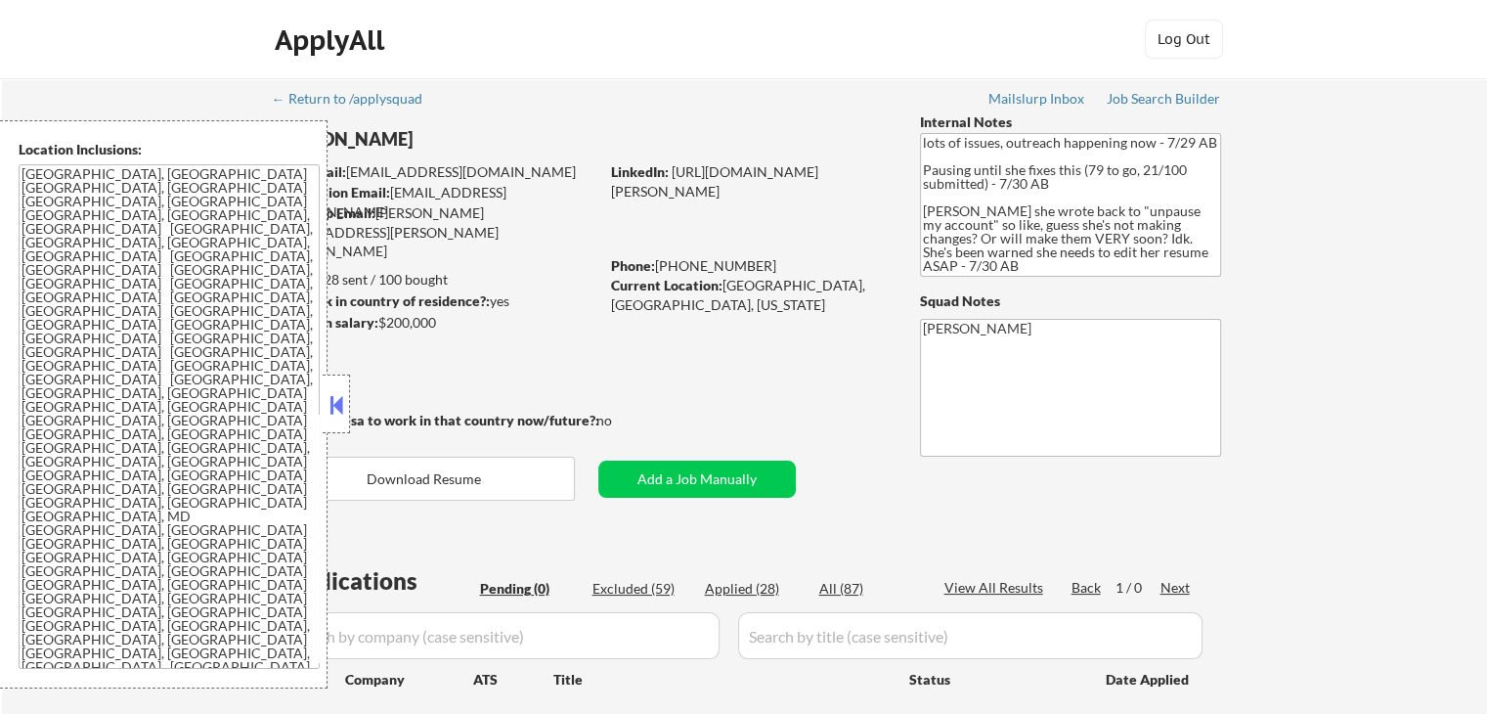
click at [331, 424] on div at bounding box center [336, 404] width 27 height 59
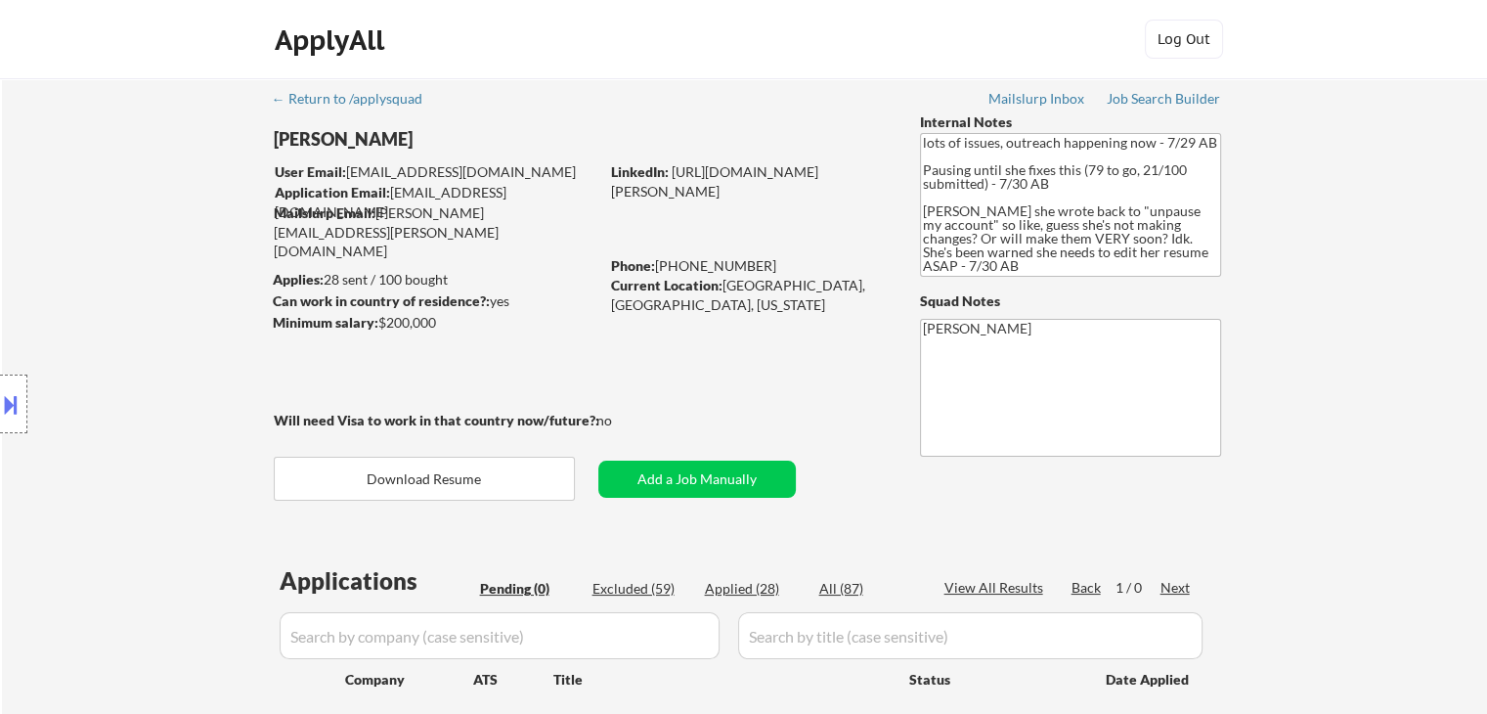
click at [655, 424] on div "← Return to /applysquad Mailslurp Inbox Job Search Builder [PERSON_NAME] User E…" at bounding box center [745, 425] width 976 height 694
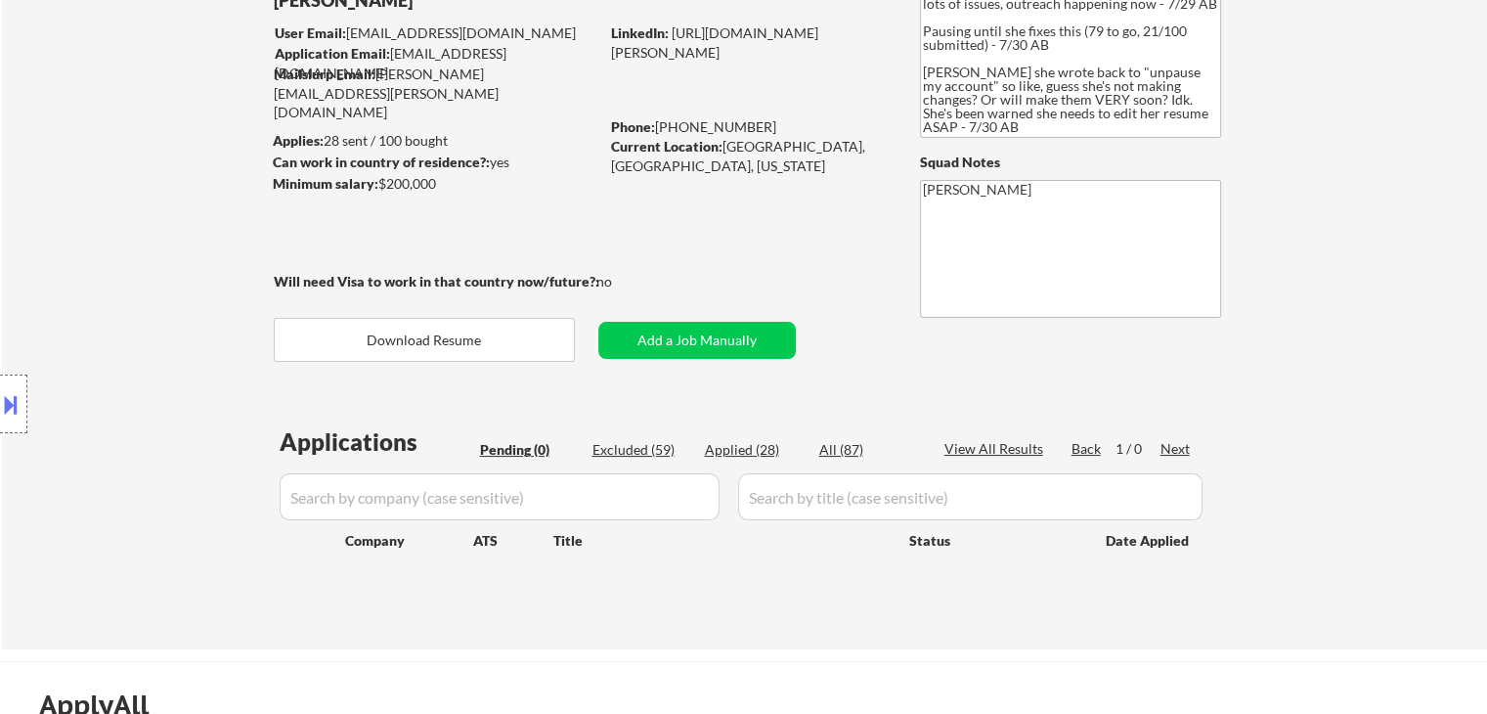
scroll to position [196, 0]
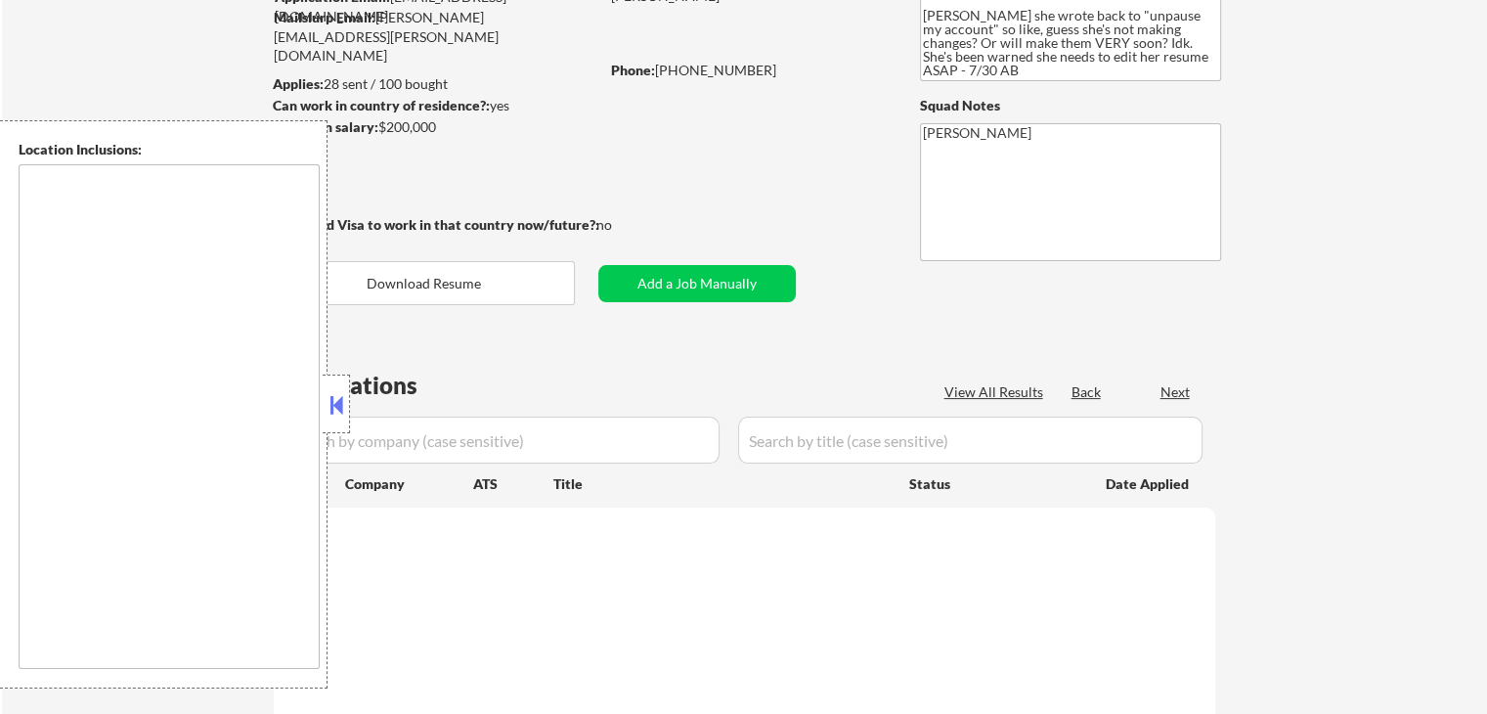
scroll to position [196, 0]
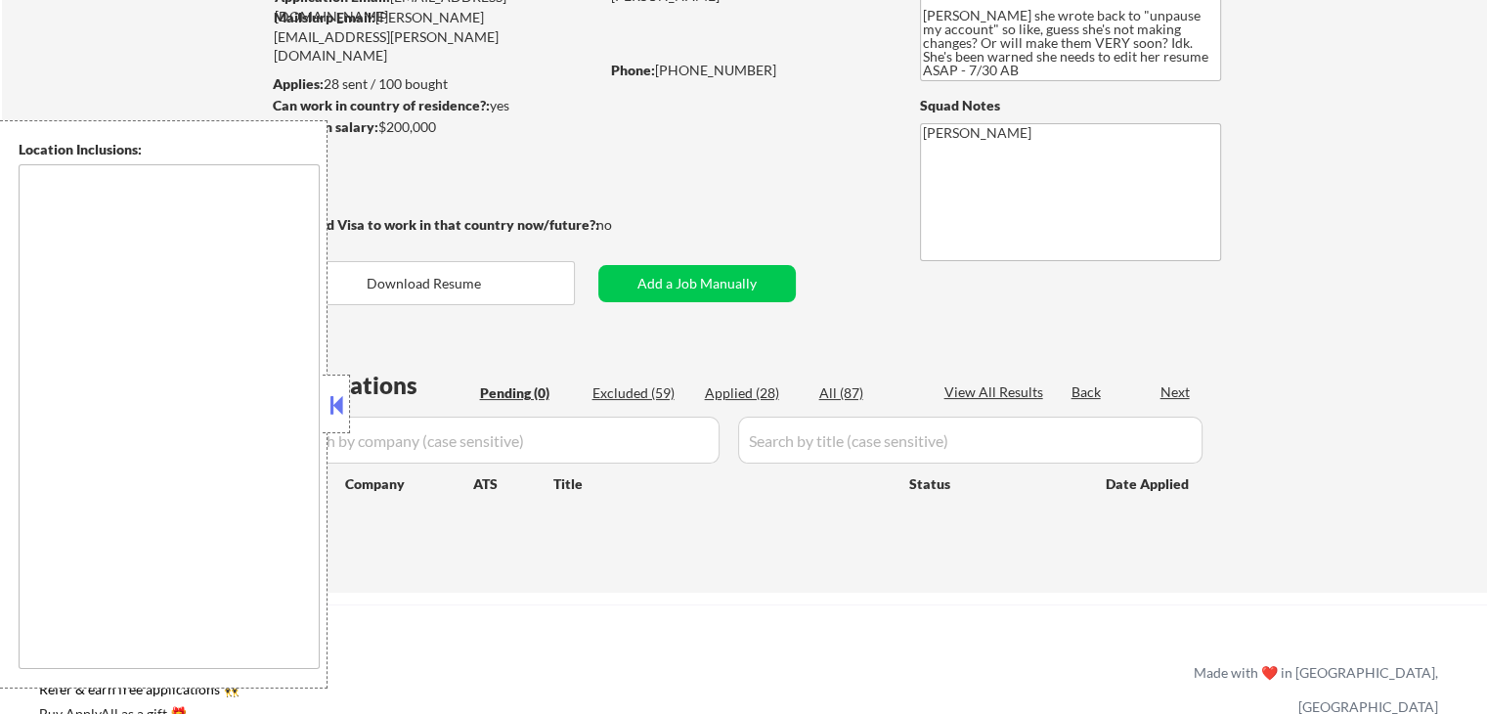
click at [331, 416] on button at bounding box center [337, 404] width 22 height 29
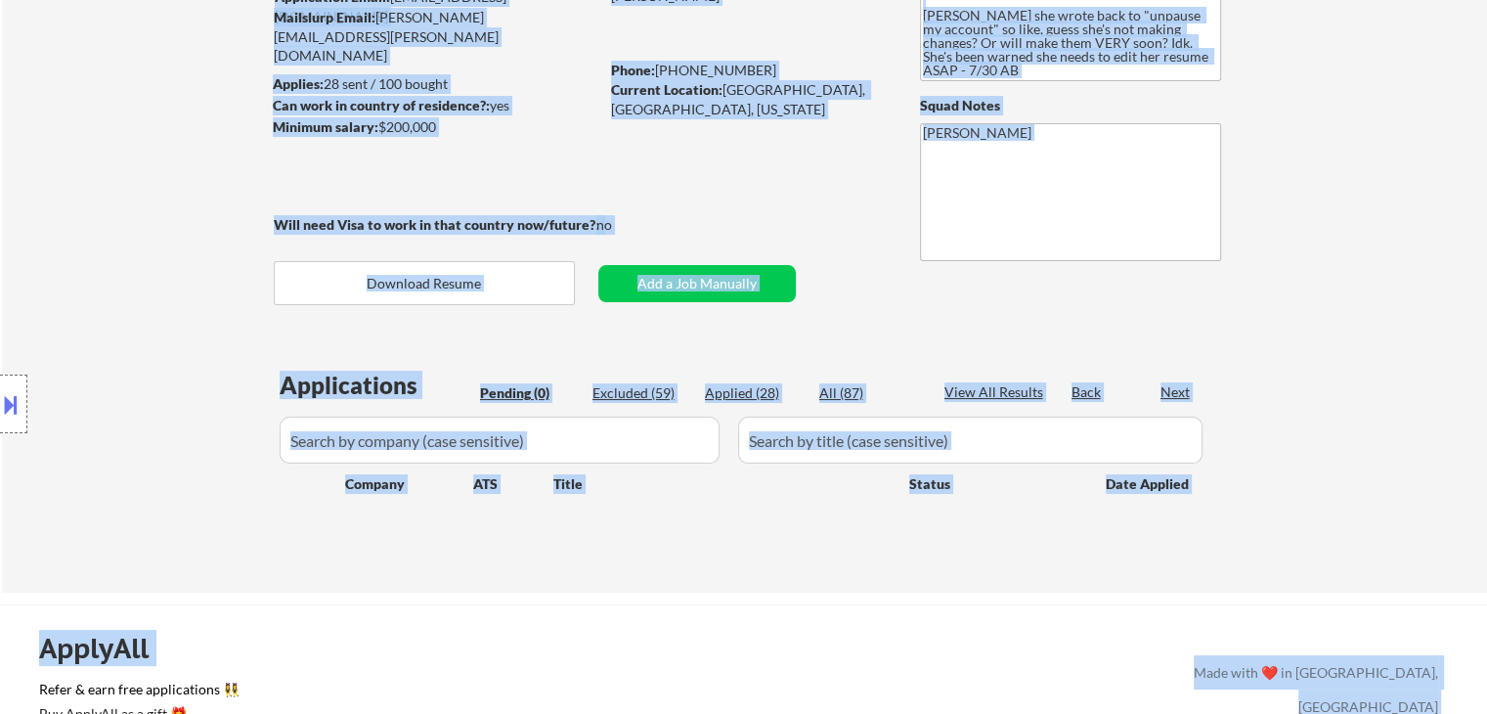
drag, startPoint x: 258, startPoint y: 222, endPoint x: 636, endPoint y: 198, distance: 378.2
click at [636, 198] on body "← Return to /applysquad Mailslurp Inbox Job Search Builder Lorraine DeSouza Use…" at bounding box center [743, 161] width 1487 height 714
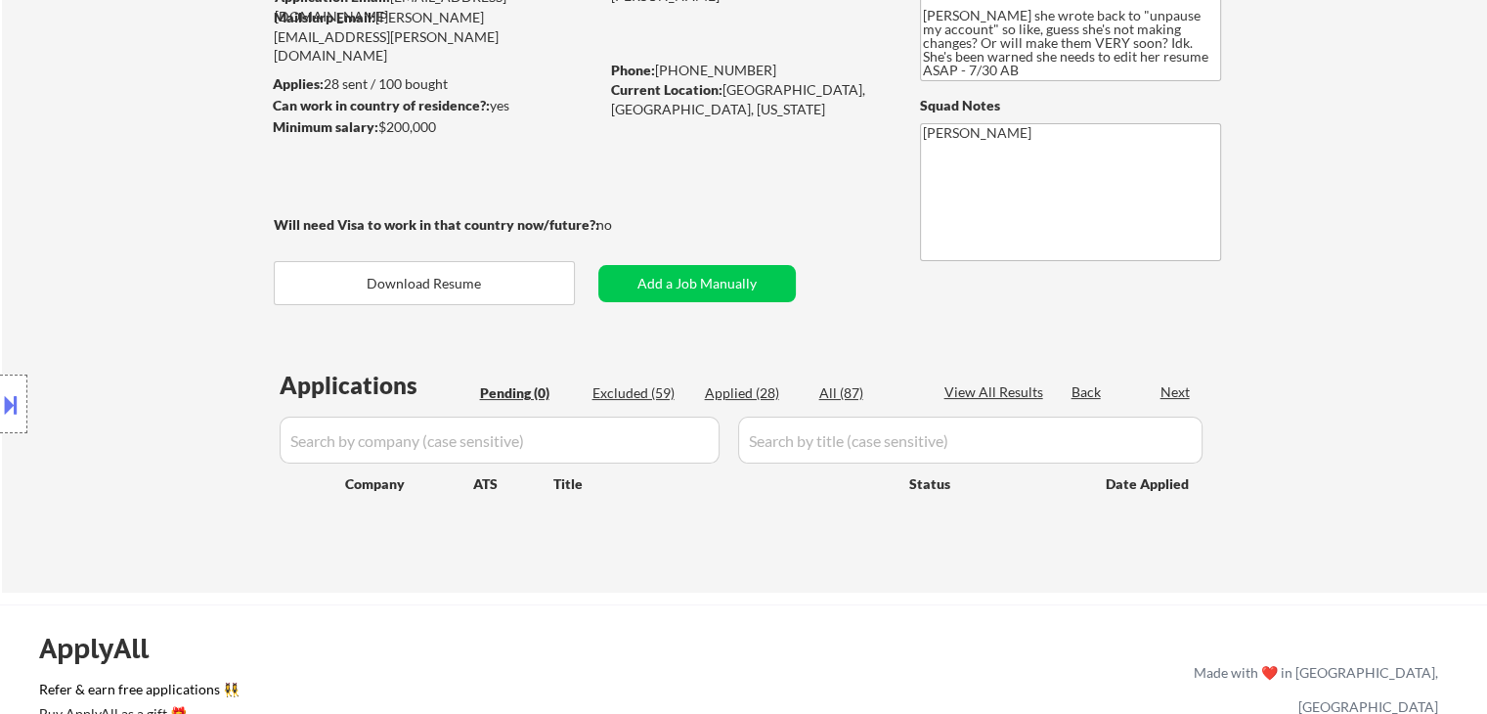
click at [690, 181] on div "← Return to /applysquad Mailslurp Inbox Job Search Builder Lorraine DeSouza Use…" at bounding box center [745, 230] width 976 height 694
click at [70, 173] on div "Location Inclusions: Arlington, VA Alexandria, VA Bethesda, MD Silver Spring, M…" at bounding box center [175, 404] width 350 height 568
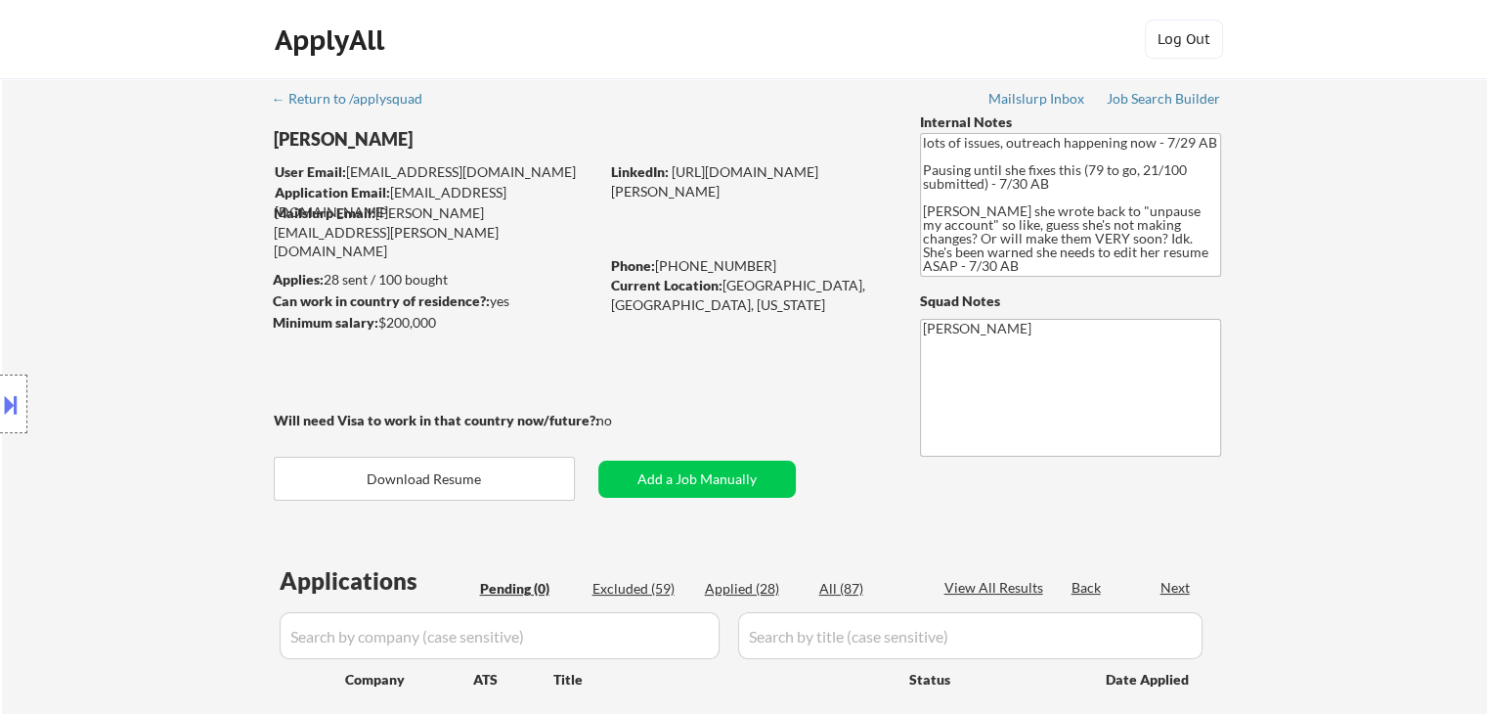
click at [75, 176] on div "Location Inclusions: Arlington, VA Alexandria, VA Bethesda, MD Silver Spring, M…" at bounding box center [175, 404] width 350 height 568
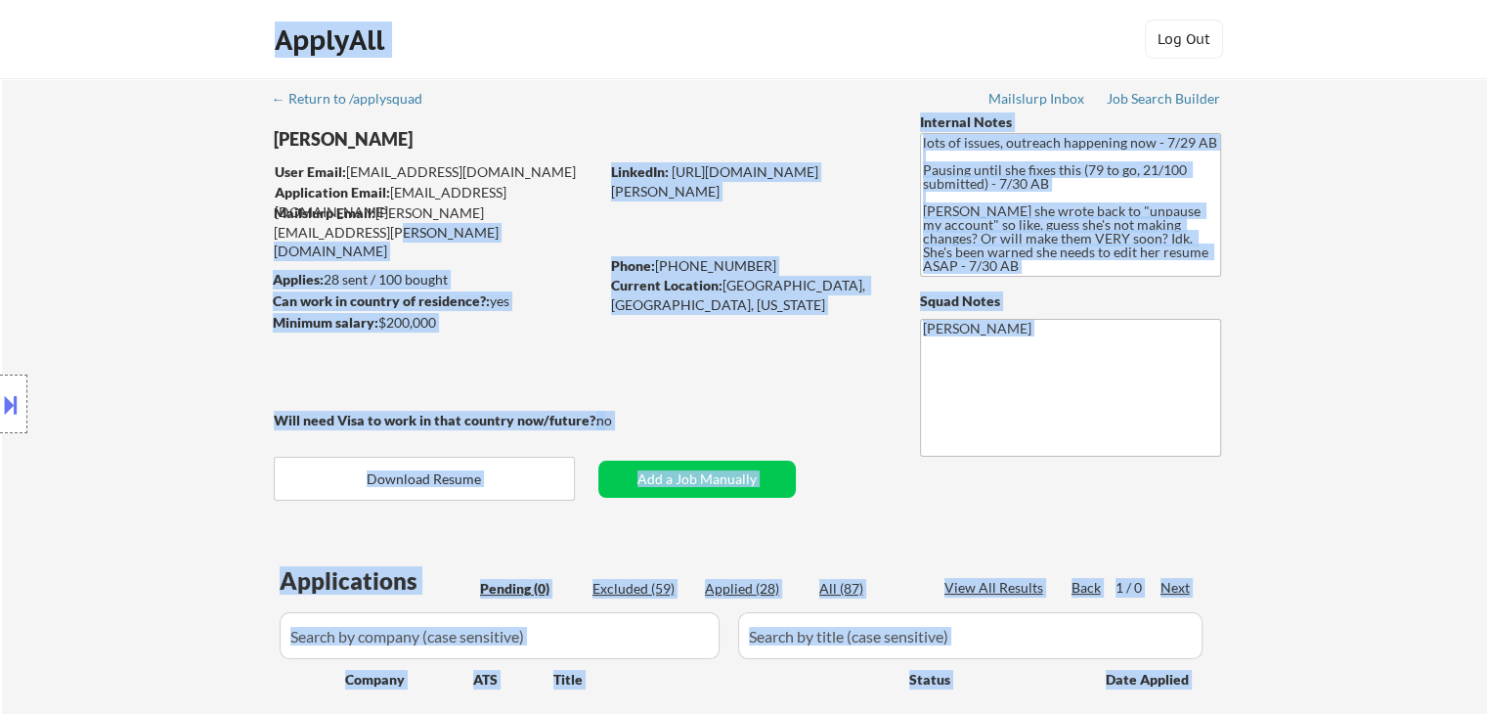
drag, startPoint x: 565, startPoint y: 214, endPoint x: 344, endPoint y: 169, distance: 225.5
click at [344, 169] on body "← Return to /applysquad Mailslurp Inbox Job Search Builder Lorraine DeSouza Use…" at bounding box center [743, 357] width 1487 height 714
click at [43, 180] on div "Location Inclusions: Arlington, VA Alexandria, VA Bethesda, MD Silver Spring, M…" at bounding box center [175, 404] width 350 height 568
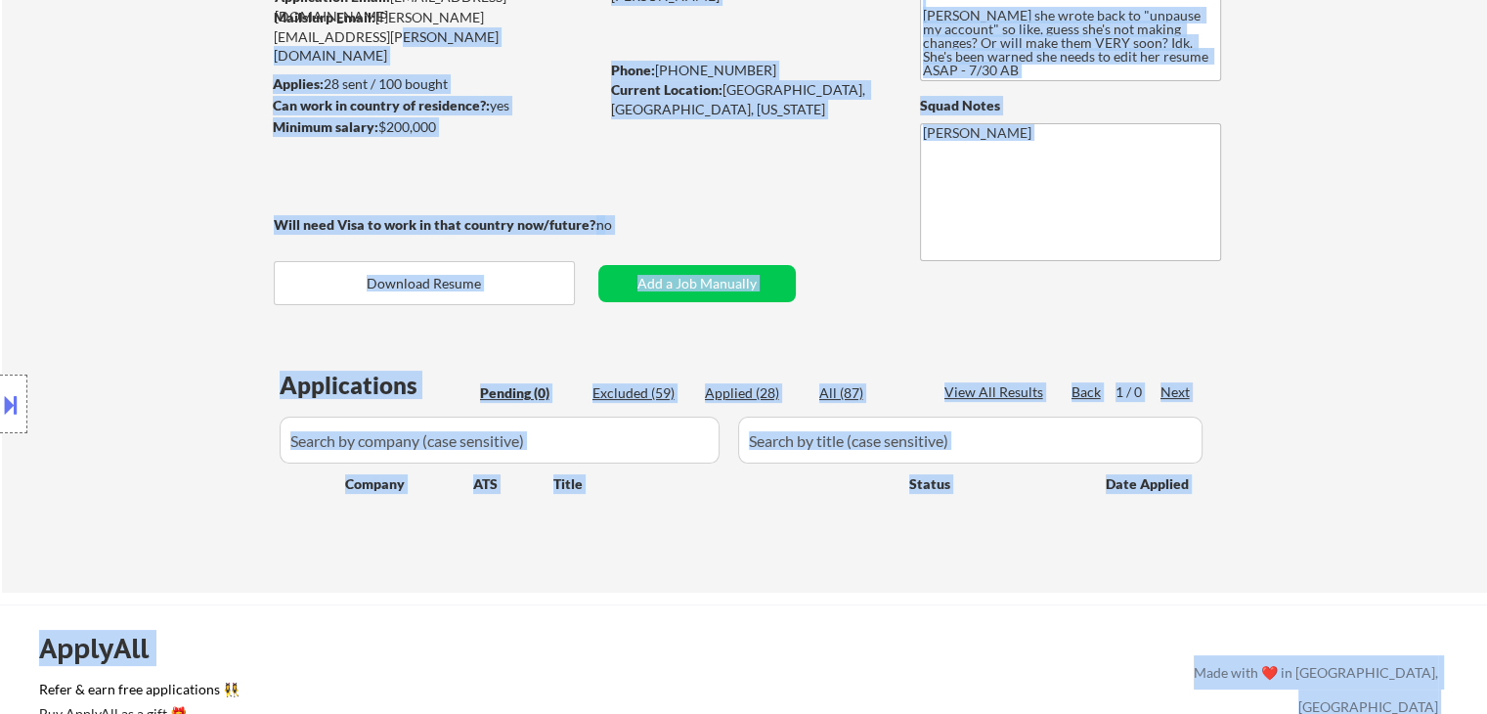
click at [125, 223] on div "Location Inclusions: Arlington, VA Alexandria, VA Bethesda, MD Silver Spring, M…" at bounding box center [175, 404] width 350 height 568
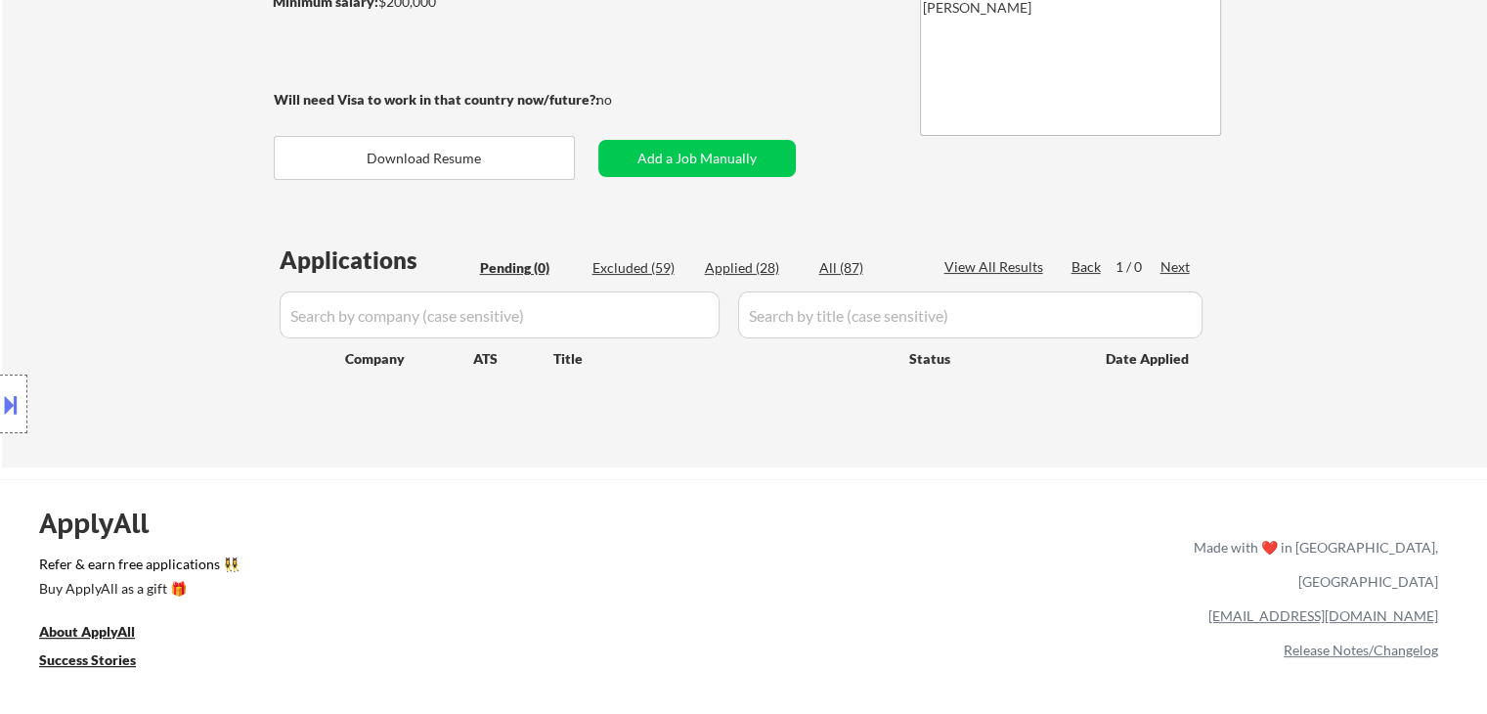
scroll to position [489, 0]
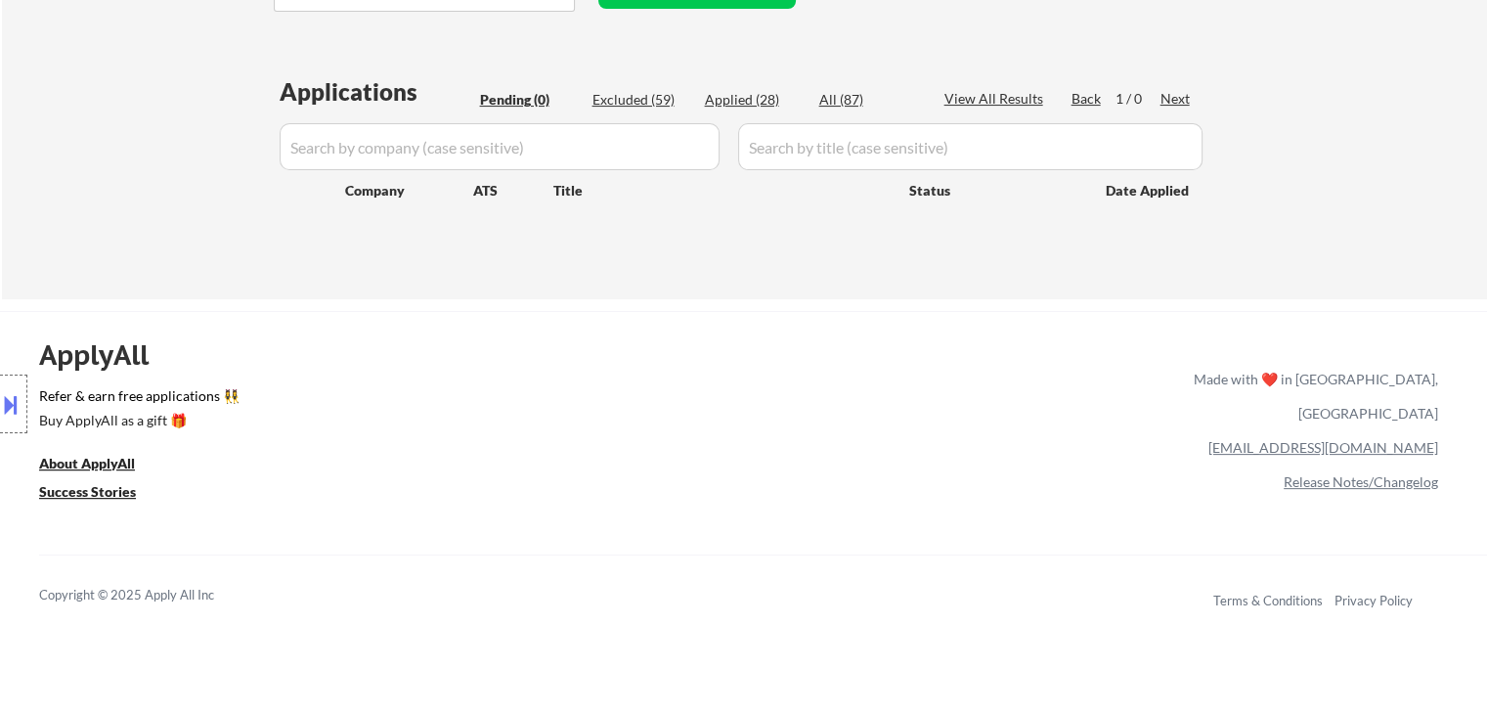
drag, startPoint x: 242, startPoint y: 395, endPoint x: 180, endPoint y: 200, distance: 204.1
click at [139, 388] on div "Location Inclusions: Arlington, VA Alexandria, VA Bethesda, MD Silver Spring, M…" at bounding box center [175, 404] width 350 height 568
click at [181, 173] on div "Location Inclusions: Arlington, VA Alexandria, VA Bethesda, MD Silver Spring, M…" at bounding box center [175, 404] width 350 height 568
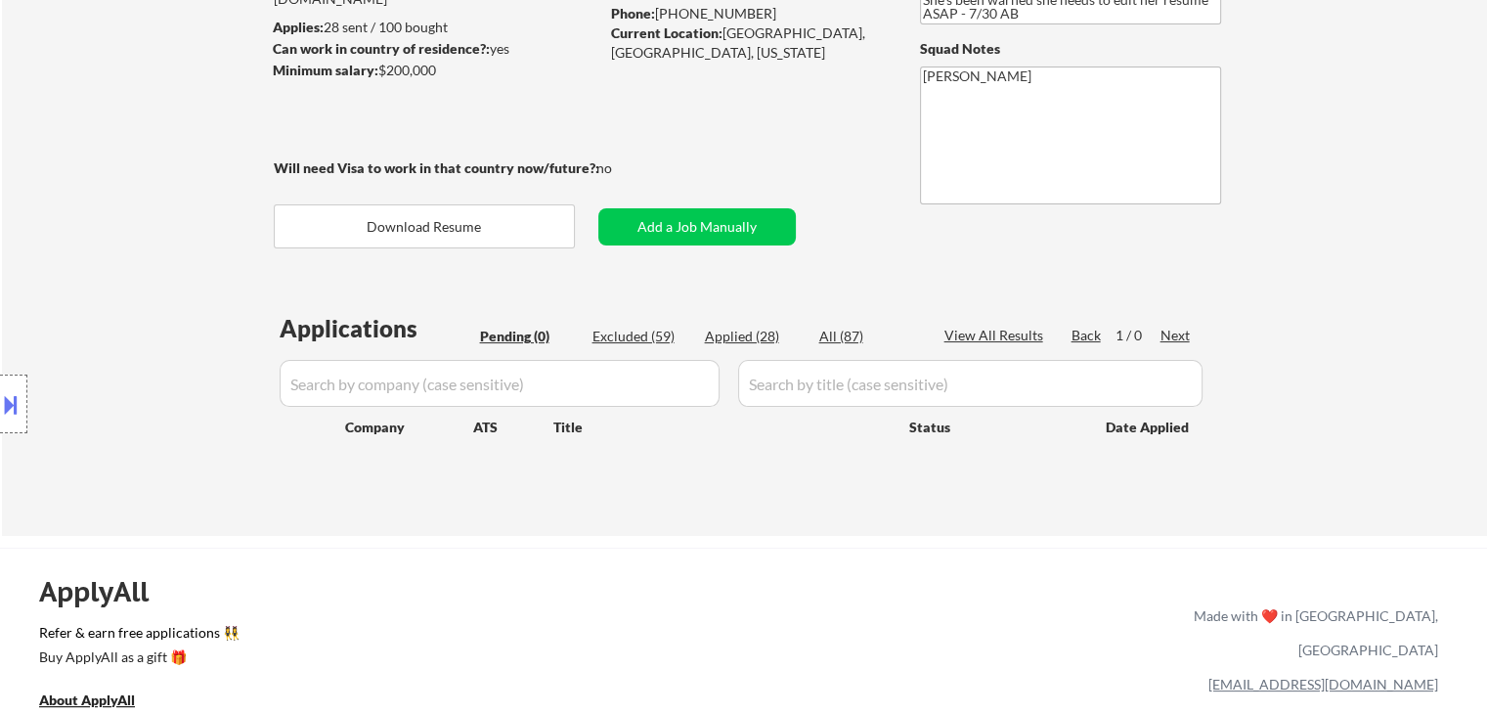
scroll to position [0, 0]
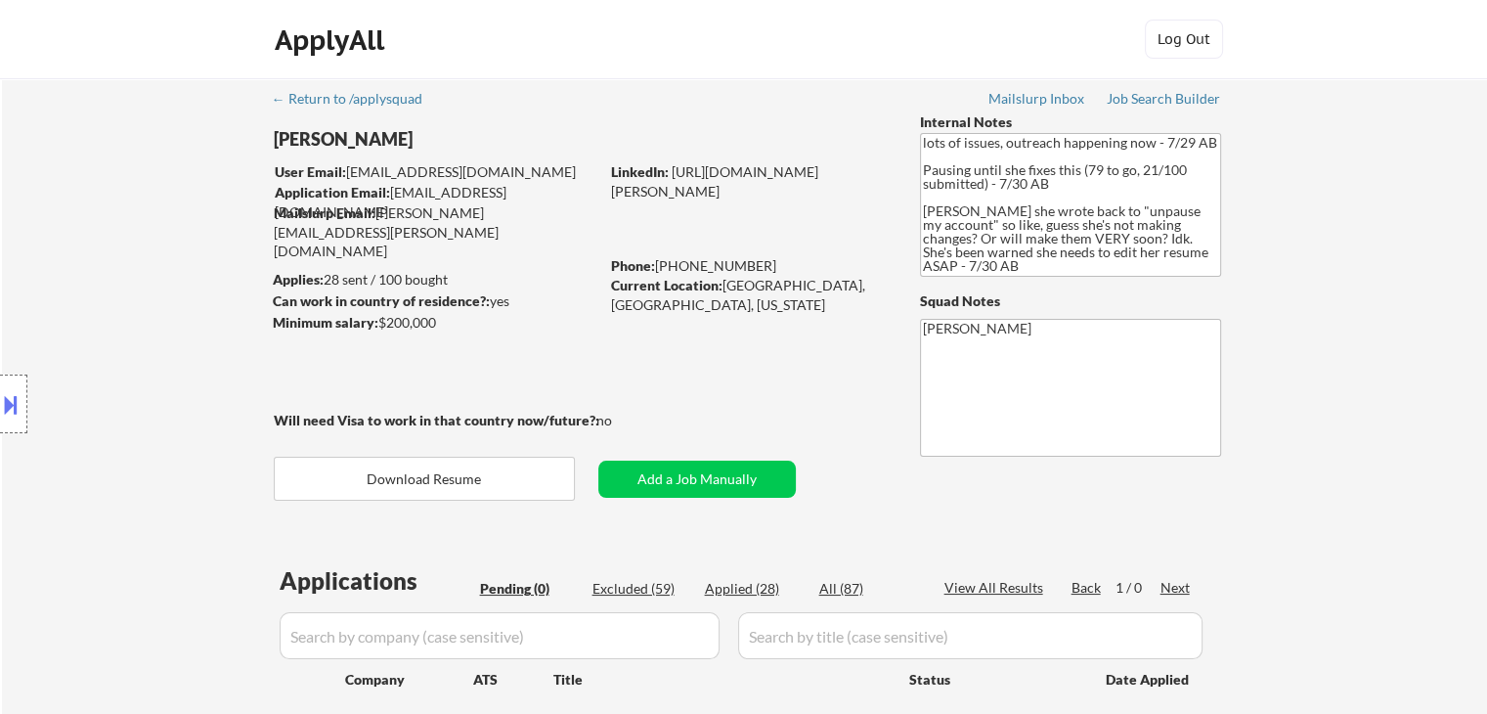
click at [196, 150] on div "Location Inclusions: Arlington, VA Alexandria, VA Bethesda, MD Silver Spring, M…" at bounding box center [175, 404] width 350 height 568
click at [1298, 305] on div "← Return to /applysquad Mailslurp Inbox Job Search Builder [PERSON_NAME] User E…" at bounding box center [744, 433] width 1485 height 710
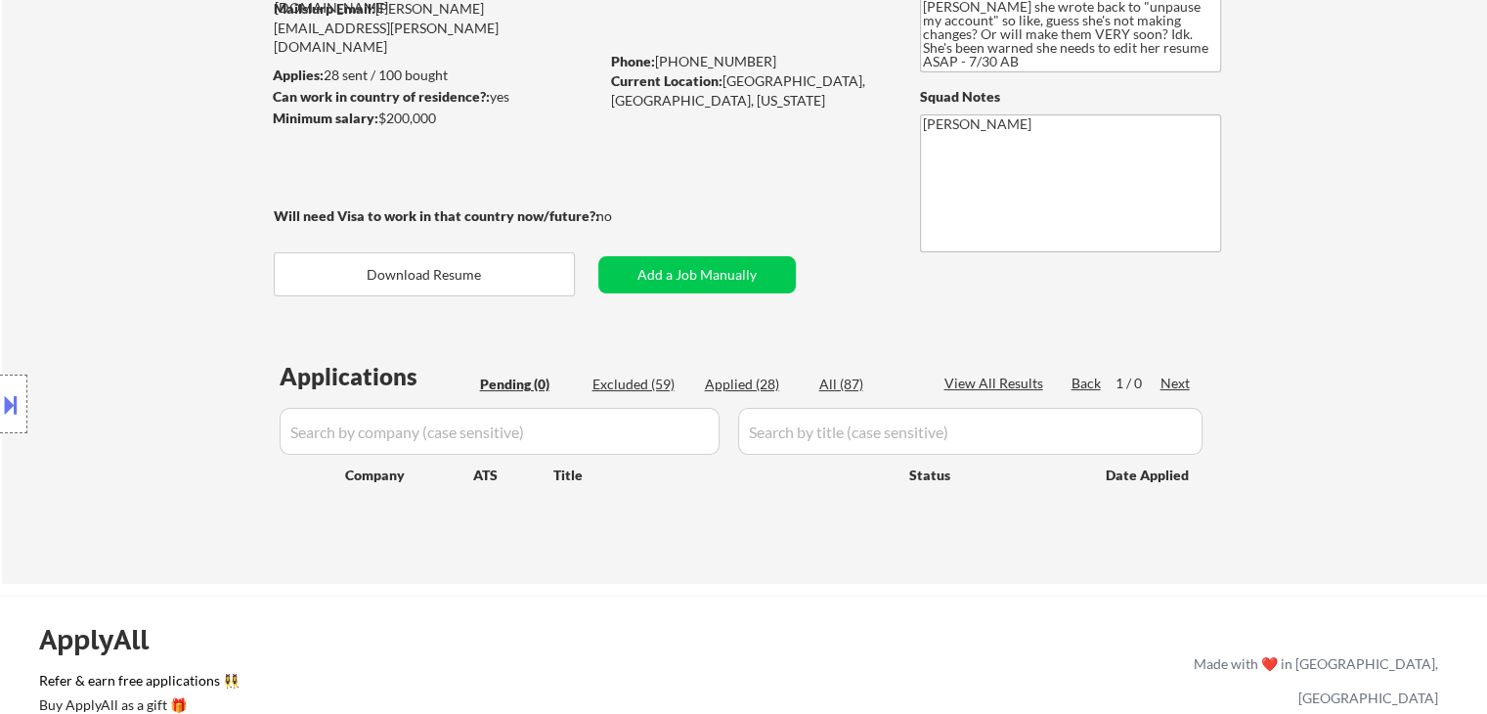
scroll to position [196, 0]
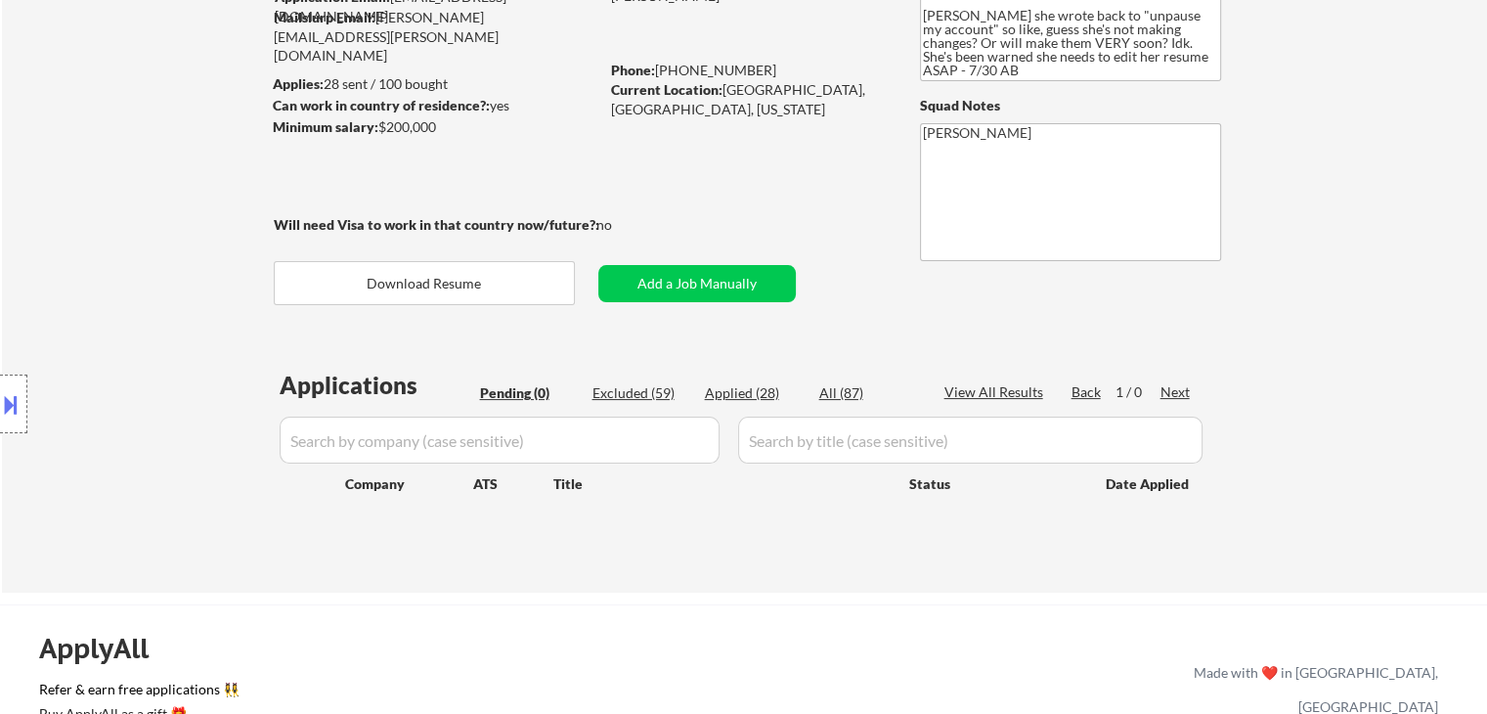
drag, startPoint x: 101, startPoint y: 322, endPoint x: 98, endPoint y: 362, distance: 40.2
click at [101, 321] on div "Location Inclusions: Arlington, VA Alexandria, VA Bethesda, MD Silver Spring, M…" at bounding box center [175, 404] width 350 height 568
drag, startPoint x: 211, startPoint y: 340, endPoint x: 665, endPoint y: 506, distance: 482.9
click at [216, 338] on div "Location Inclusions: Arlington, VA Alexandria, VA Bethesda, MD Silver Spring, M…" at bounding box center [175, 404] width 350 height 568
click at [53, 197] on div "Location Inclusions: Arlington, VA Alexandria, VA Bethesda, MD Silver Spring, M…" at bounding box center [175, 404] width 350 height 568
